Goal: Complete application form

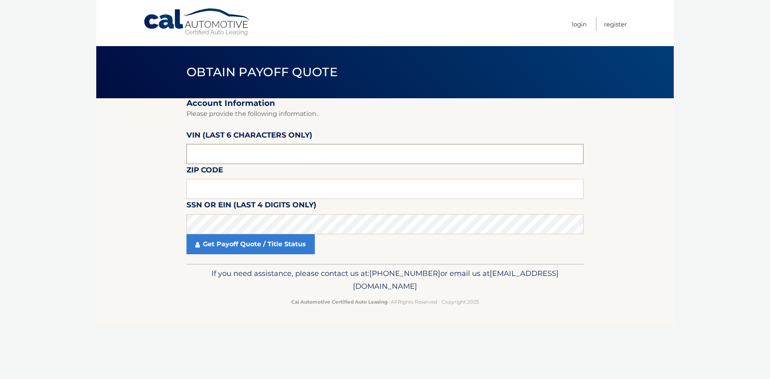
click at [207, 154] on input "text" at bounding box center [384, 154] width 397 height 20
type input "314949"
click at [226, 188] on input "text" at bounding box center [384, 189] width 397 height 20
click at [144, 209] on section "Account Information Please provide the following information. [PERSON_NAME] (la…" at bounding box center [384, 181] width 577 height 166
click at [213, 188] on input "text" at bounding box center [384, 189] width 397 height 20
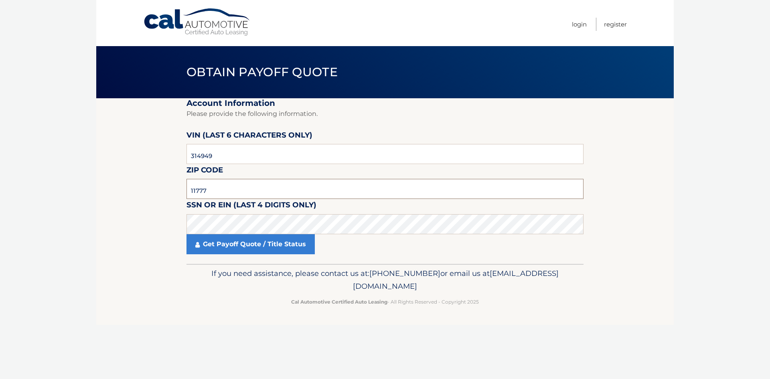
type input "11777"
click button "For Originating Dealer" at bounding box center [0, 0] width 0 height 0
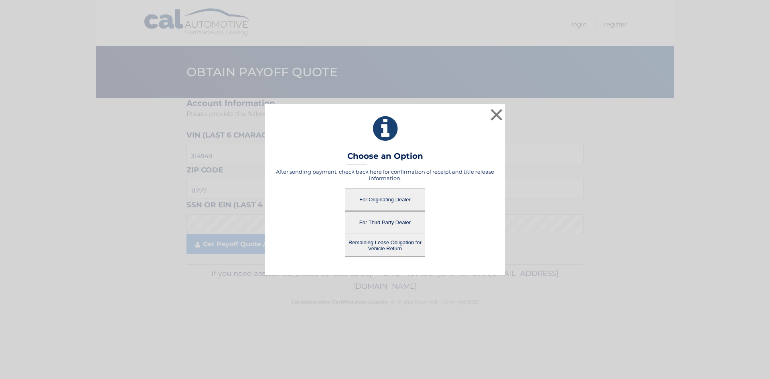
click at [370, 221] on button "For Third Party Dealer" at bounding box center [385, 222] width 80 height 22
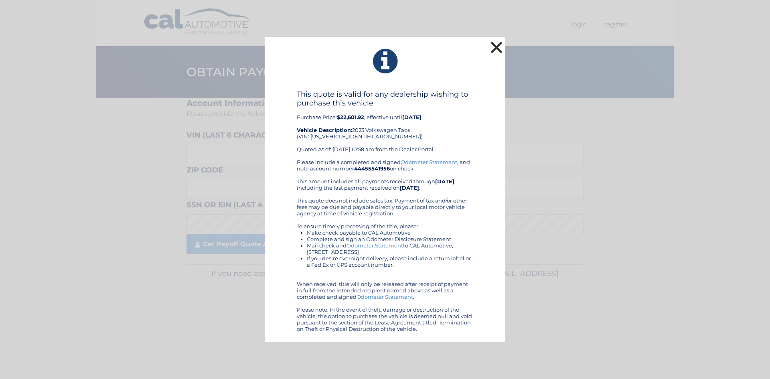
click at [496, 50] on button "×" at bounding box center [496, 47] width 16 height 16
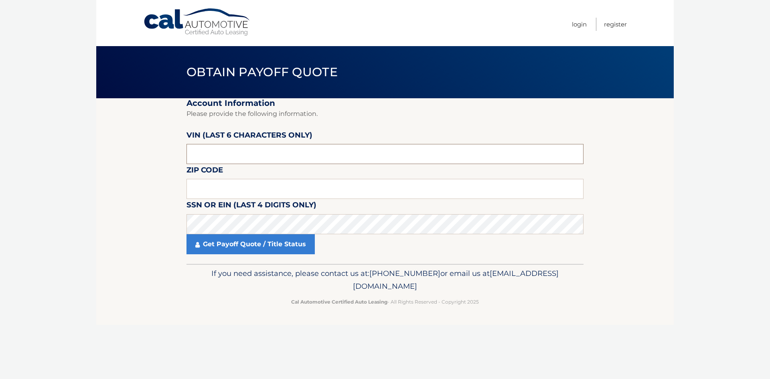
click at [218, 155] on input "text" at bounding box center [384, 154] width 397 height 20
click at [223, 192] on input "text" at bounding box center [384, 189] width 397 height 20
type input "11777"
click at [263, 155] on input "text" at bounding box center [384, 154] width 397 height 20
type input "314949"
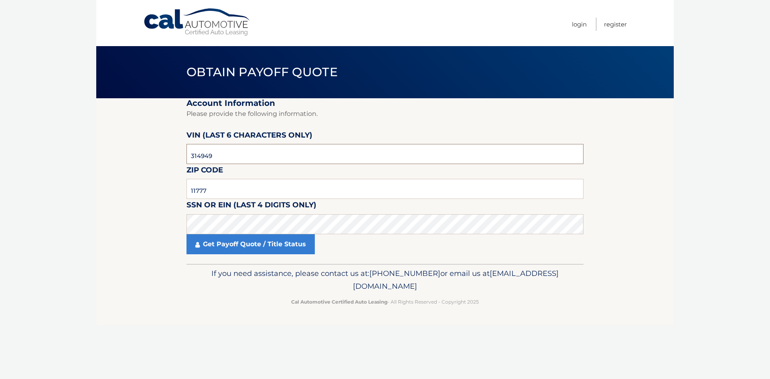
click button "For Originating Dealer" at bounding box center [0, 0] width 0 height 0
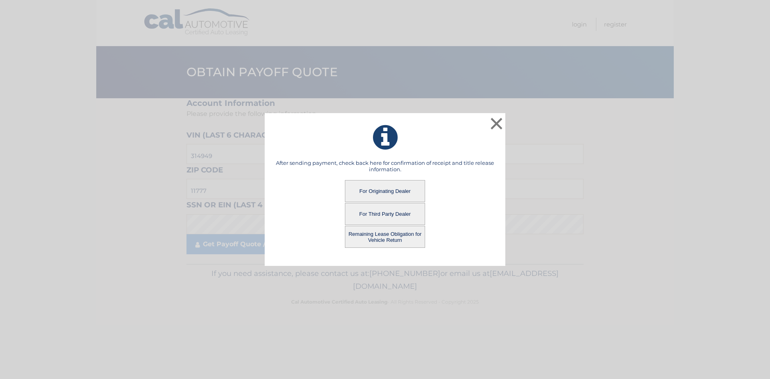
click at [375, 237] on button "Remaining Lease Obligation for Vehicle Return" at bounding box center [385, 237] width 80 height 22
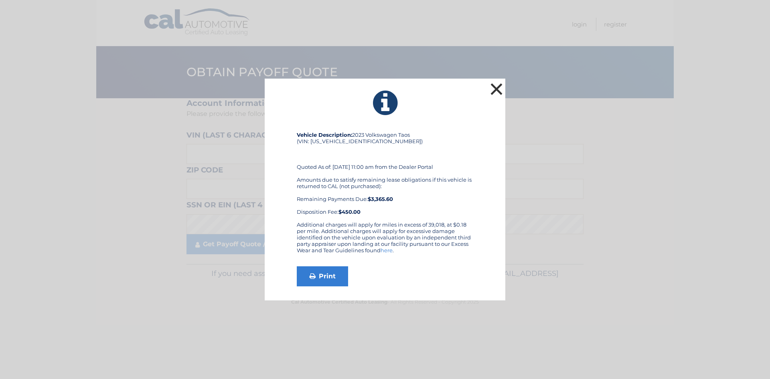
click at [494, 88] on button "×" at bounding box center [496, 89] width 16 height 16
